Goal: Task Accomplishment & Management: Use online tool/utility

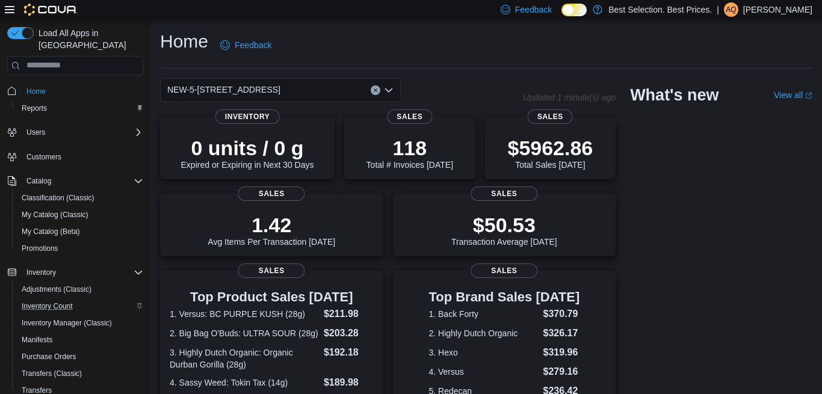
scroll to position [116, 0]
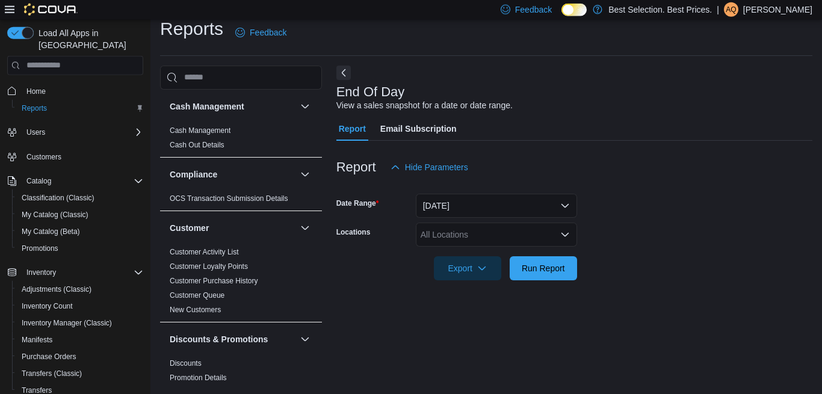
scroll to position [13, 0]
click at [499, 233] on div "All Locations" at bounding box center [496, 234] width 161 height 24
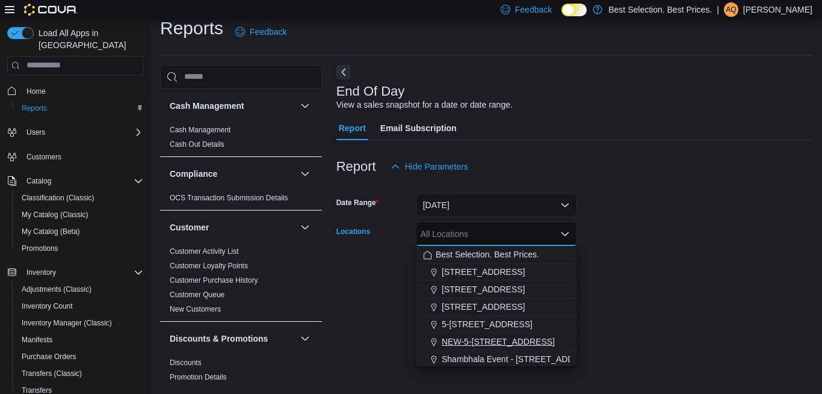
click at [472, 338] on span "NEW-5-[STREET_ADDRESS]" at bounding box center [498, 342] width 113 height 12
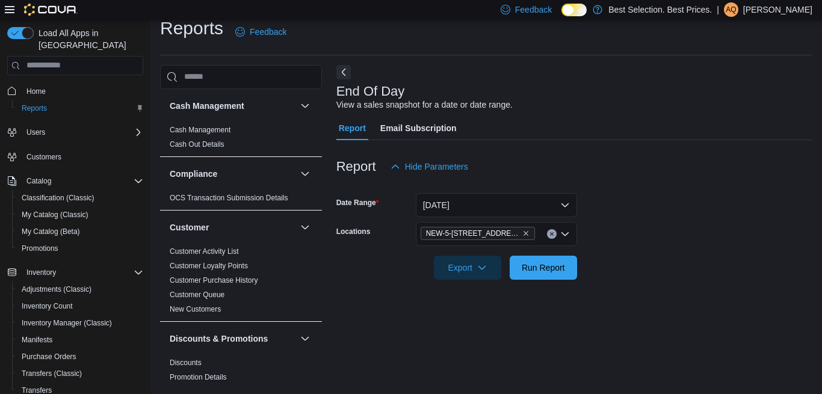
click at [673, 243] on form "Date Range Today Locations NEW-5-1000 Northwest Blvd-Creston Export Run Report" at bounding box center [574, 229] width 476 height 101
click at [557, 273] on span "Run Report" at bounding box center [543, 267] width 53 height 24
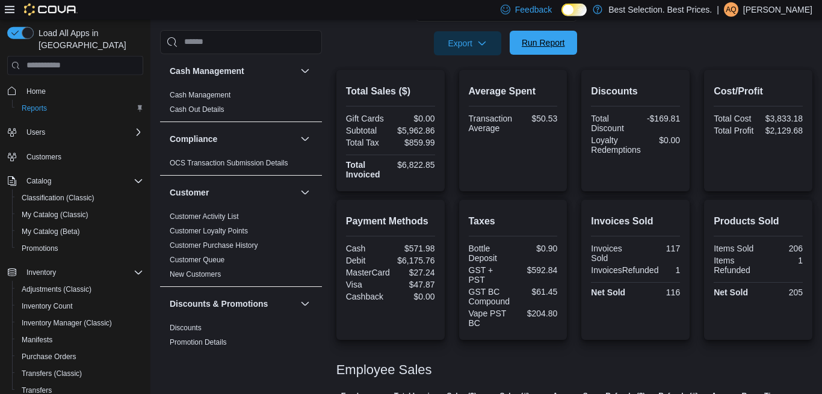
scroll to position [259, 0]
